Goal: Information Seeking & Learning: Check status

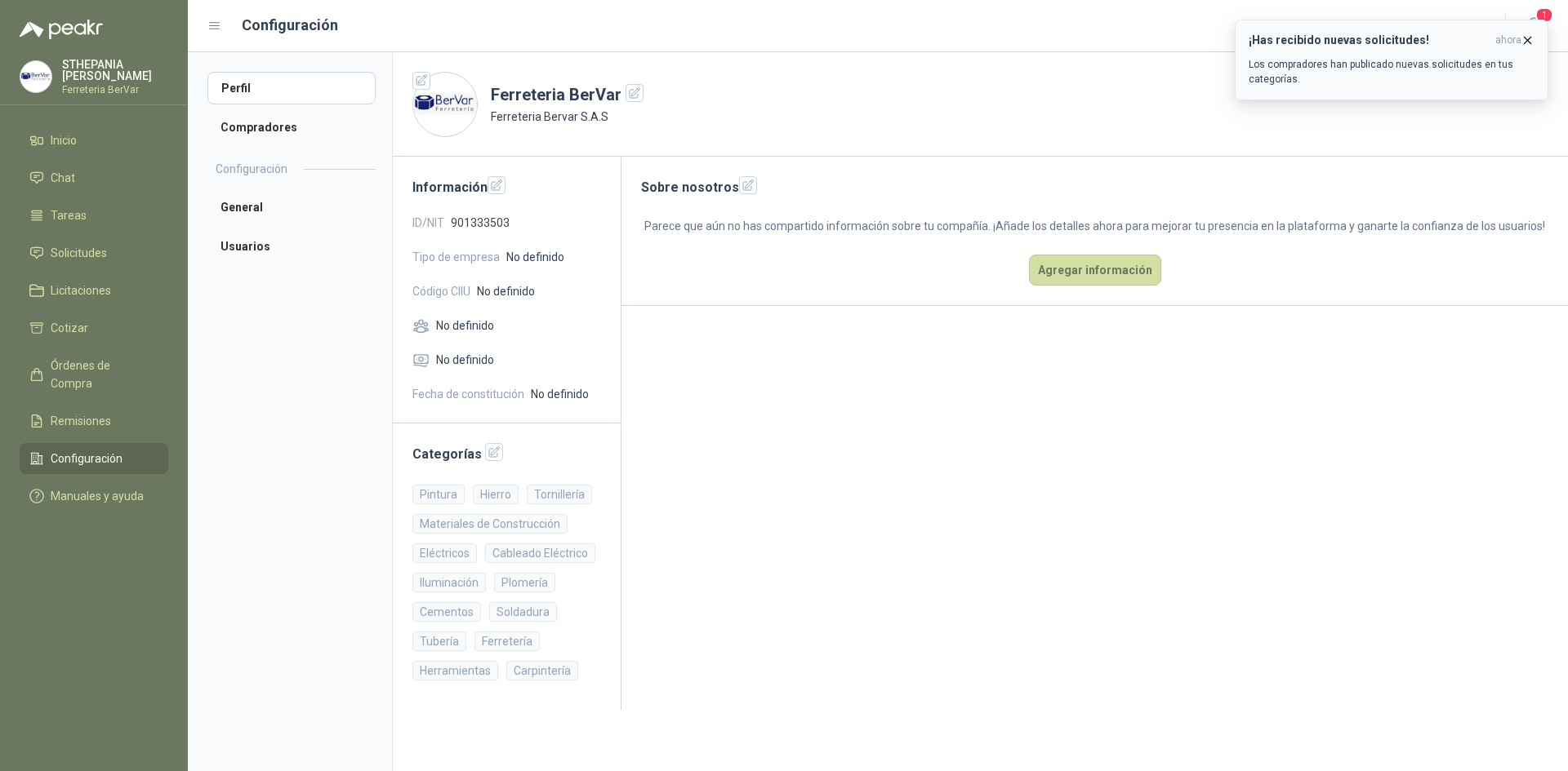
click at [1287, 67] on p "Los compradores han publicado nuevas solicitudes en tus categorías." at bounding box center [1391, 72] width 286 height 29
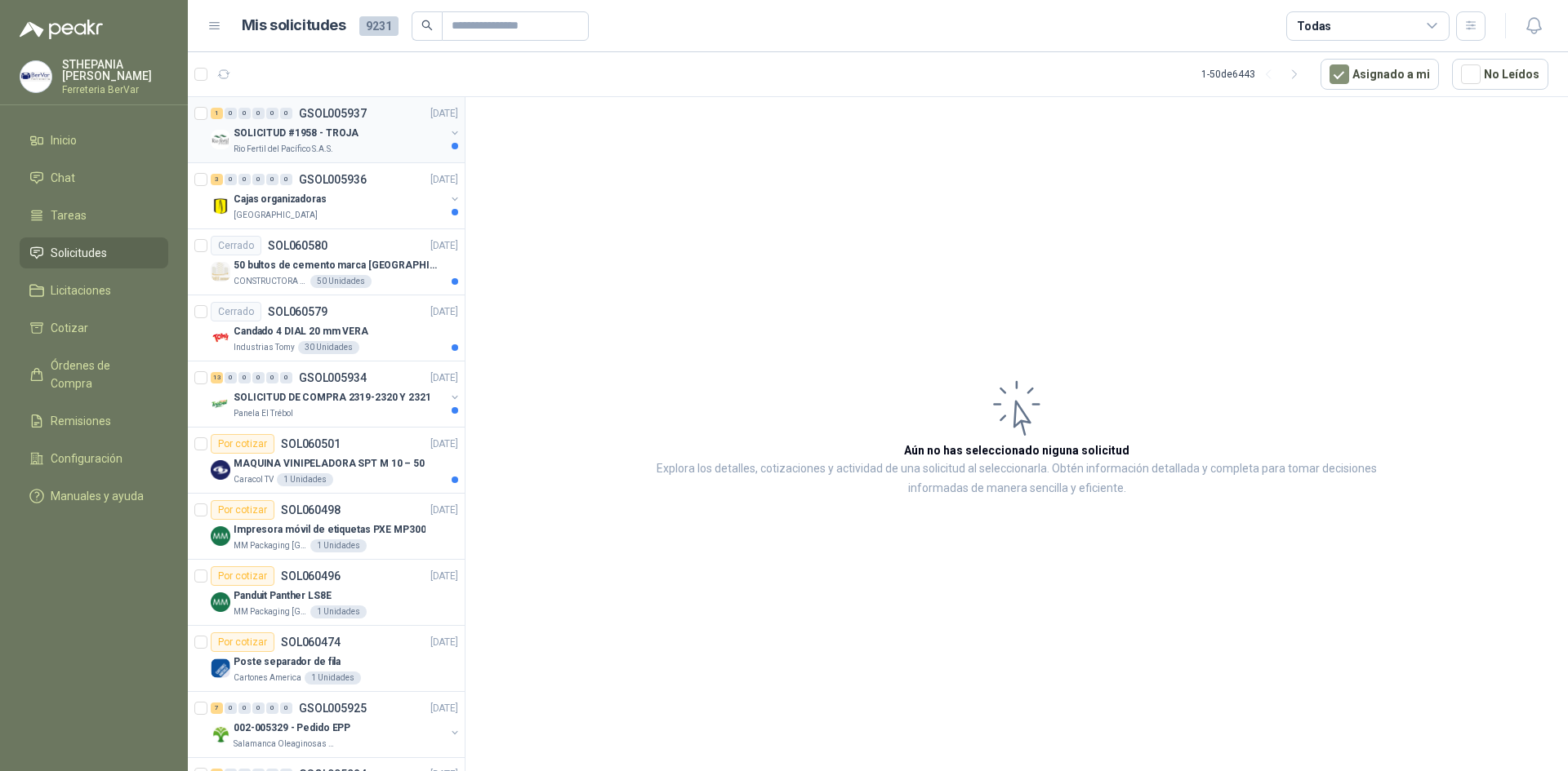
click at [305, 138] on p "SOLICITUD #1958 - TROJA" at bounding box center [295, 133] width 125 height 15
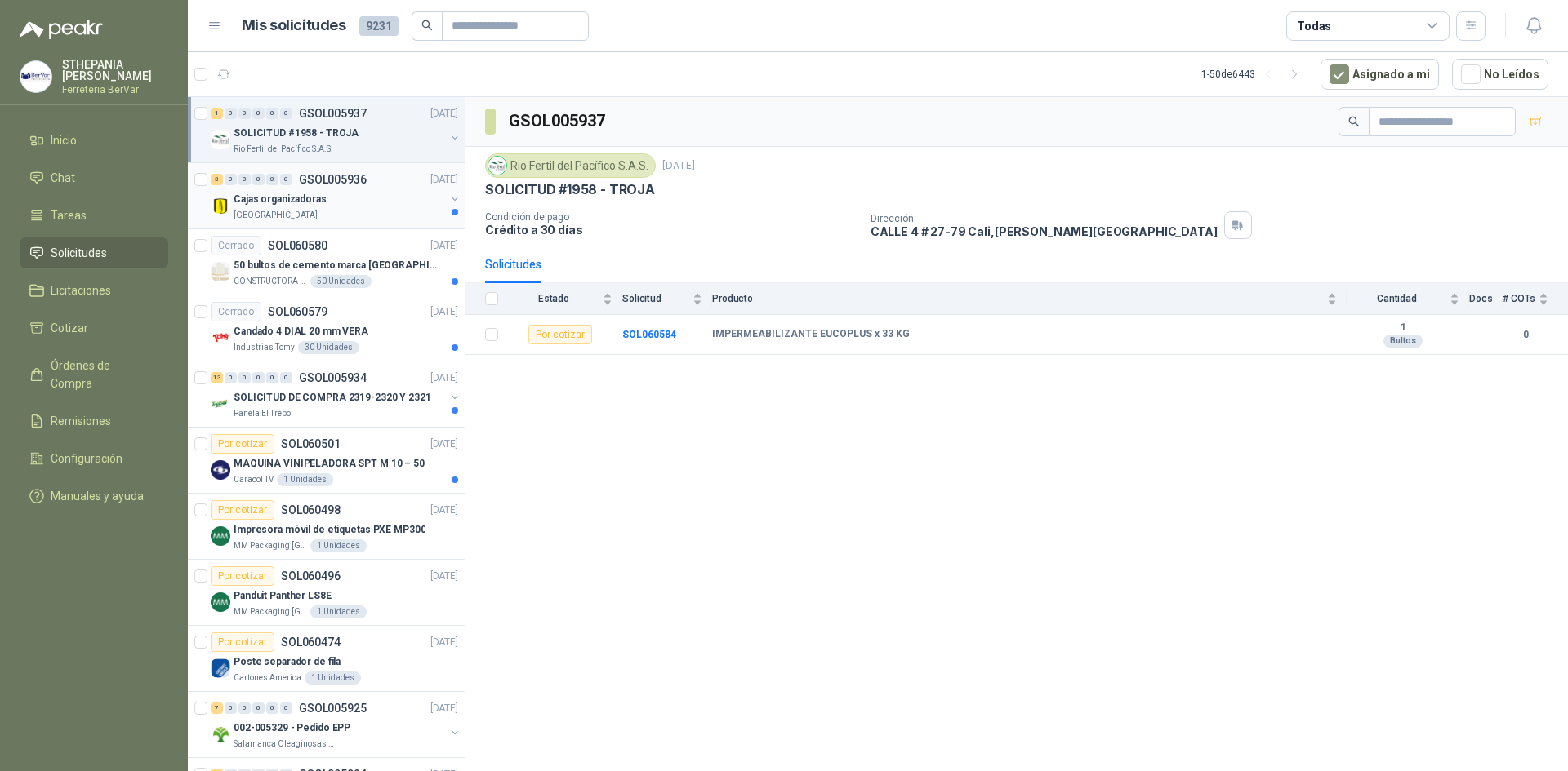
click at [364, 205] on div "Cajas organizadoras" at bounding box center [339, 199] width 211 height 20
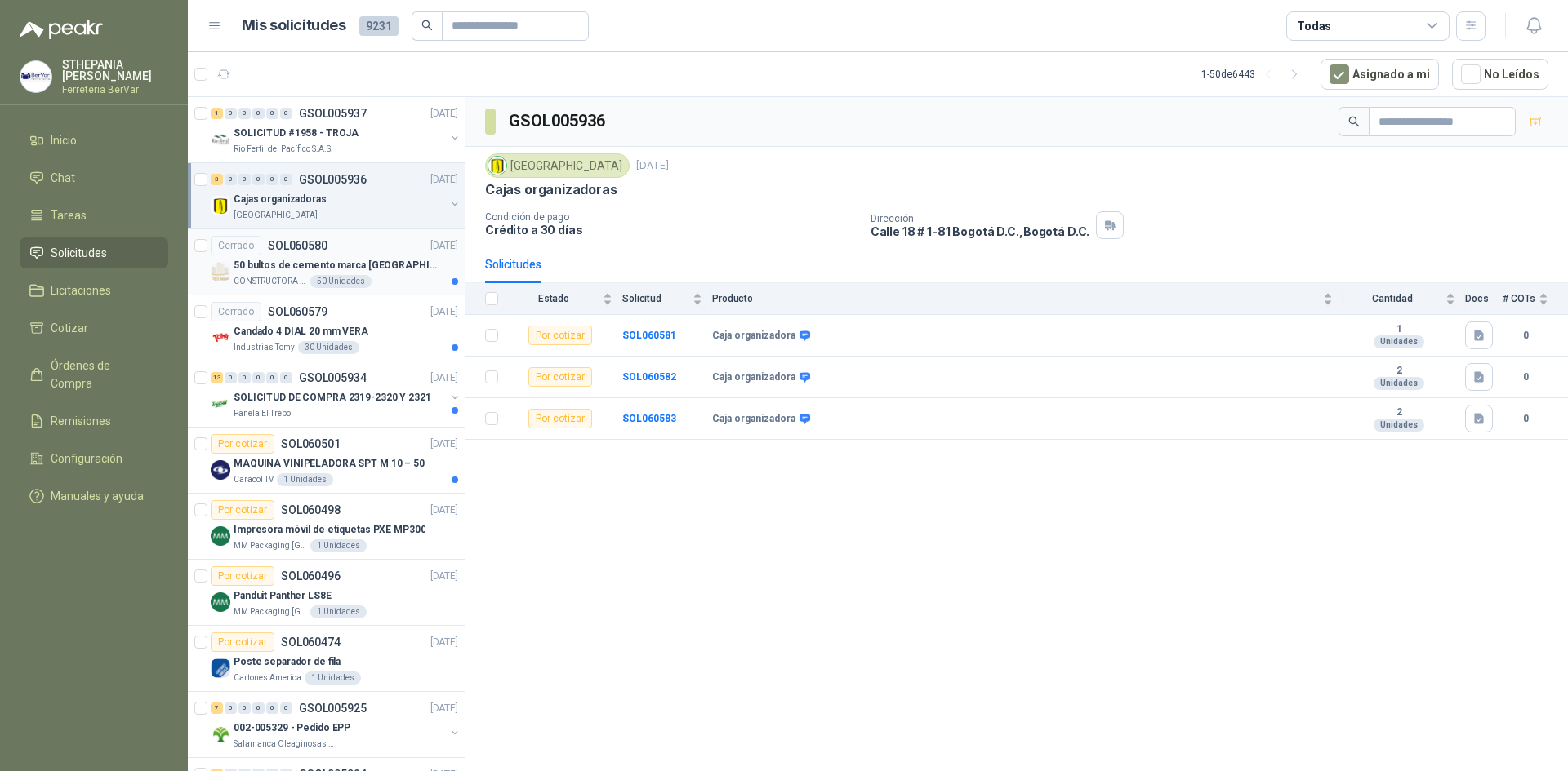
click at [366, 242] on div "Cerrado SOL060580 [DATE]" at bounding box center [334, 246] width 248 height 20
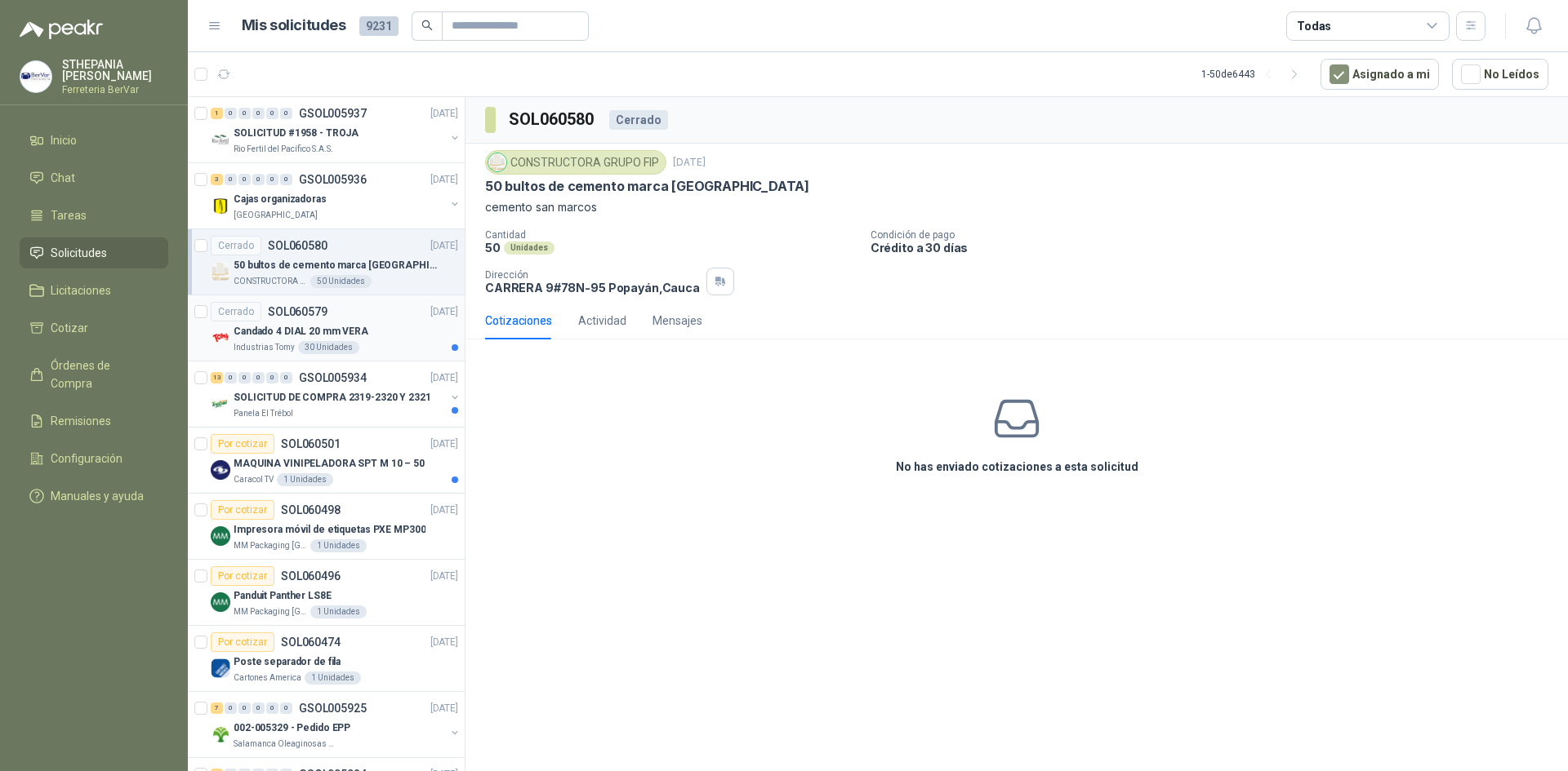
click at [385, 330] on div "Candado 4 DIAL 20 mm VERA" at bounding box center [345, 331] width 225 height 20
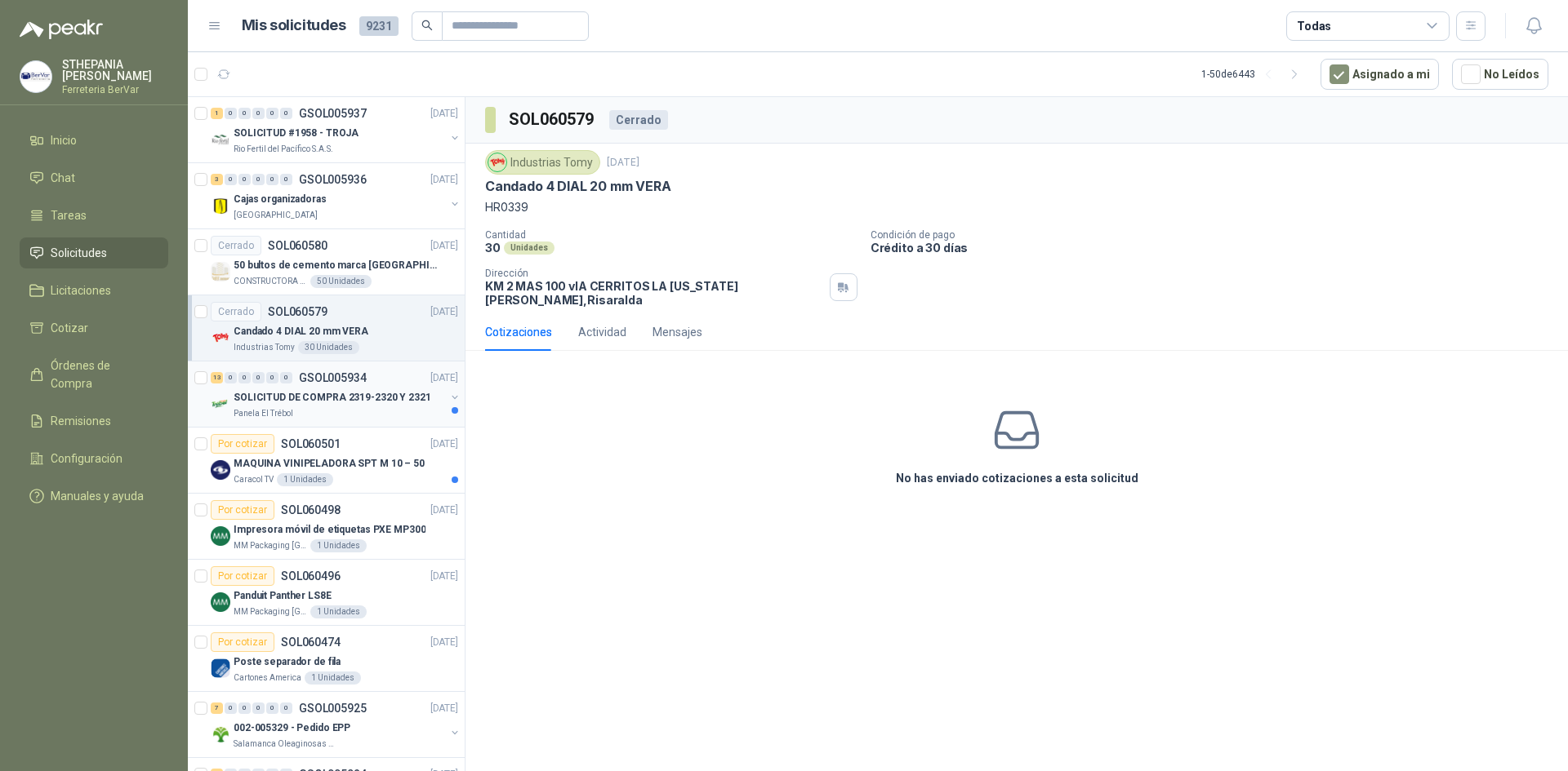
click at [402, 384] on div "13 0 0 0 0 0 GSOL005934 [DATE]" at bounding box center [335, 378] width 250 height 20
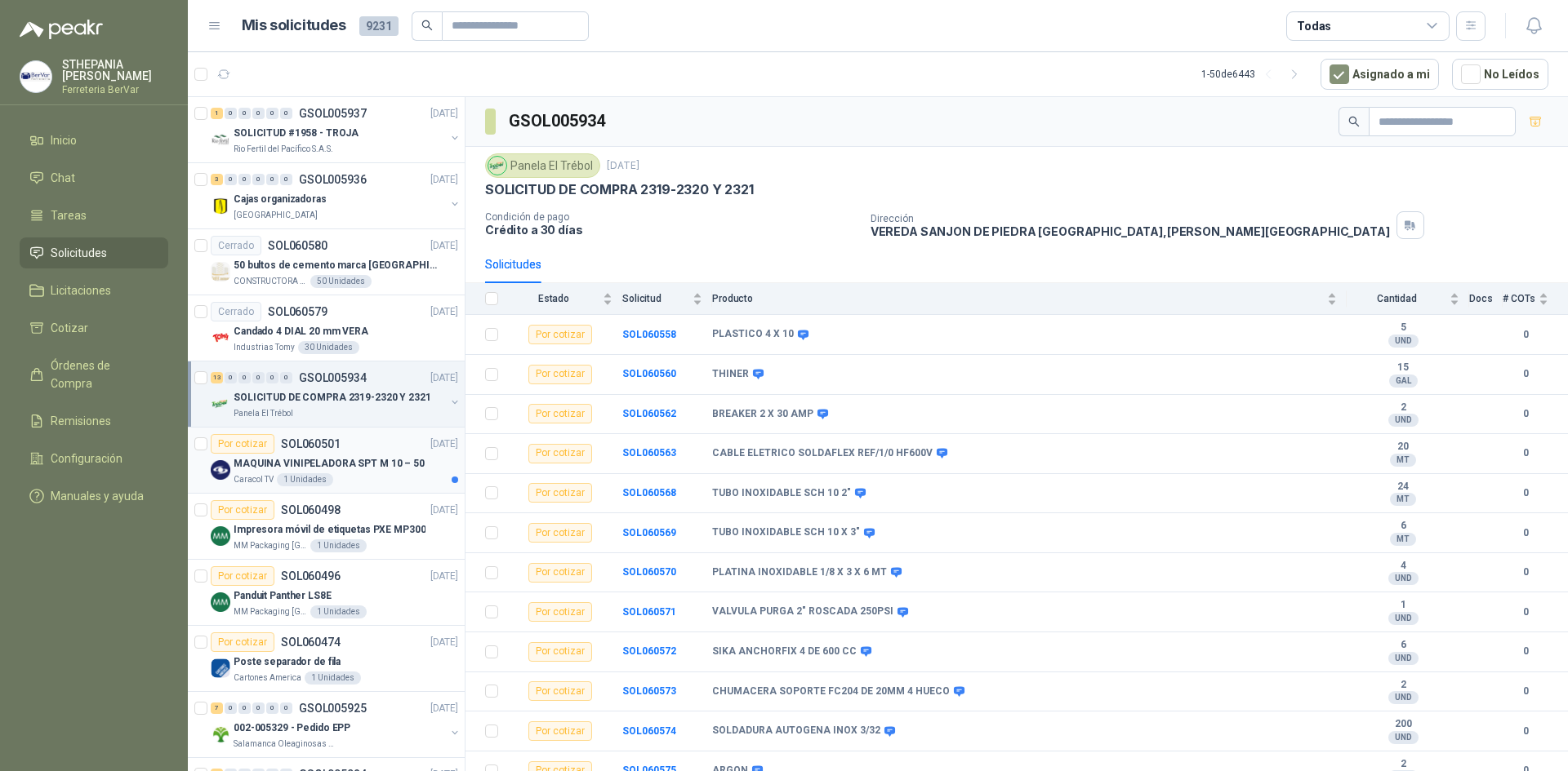
click at [438, 456] on div "MAQUINA VINIPELADORA SPT M 10 – 50" at bounding box center [345, 464] width 225 height 20
